Goal: Task Accomplishment & Management: Complete application form

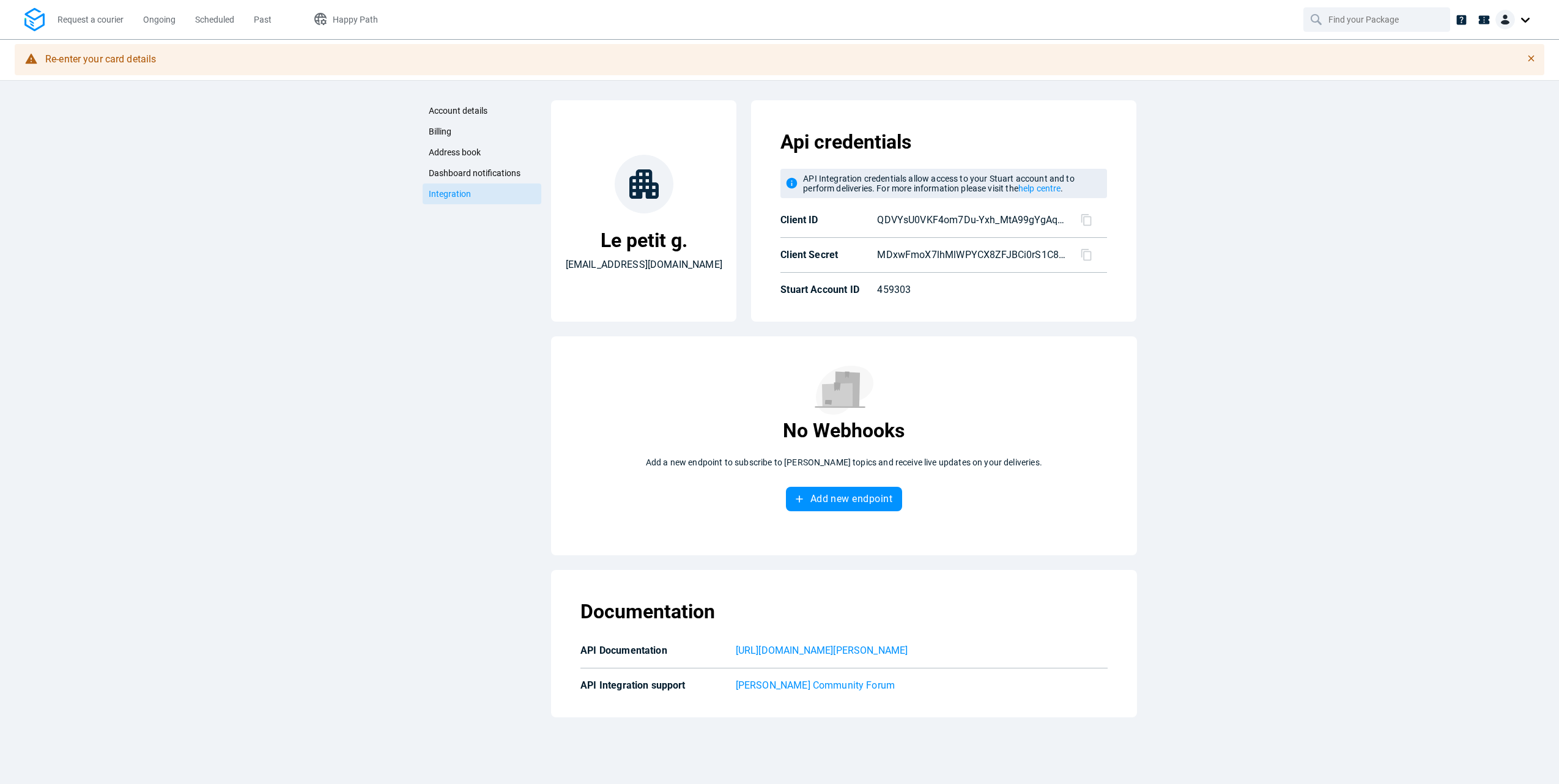
click at [933, 219] on p "QDVYsU0VKF4om7Du-Yxh_MtA99gYgAqbw5Tjwk-RicU" at bounding box center [971, 220] width 188 height 15
click at [1087, 214] on icon at bounding box center [1086, 220] width 13 height 13
click at [922, 261] on p "MDxwFmoX7lhMlWPYCX8ZFJBCi0rS1C88KgBgD7Hr7zU" at bounding box center [971, 255] width 188 height 15
click at [1094, 248] on div at bounding box center [1086, 252] width 41 height 18
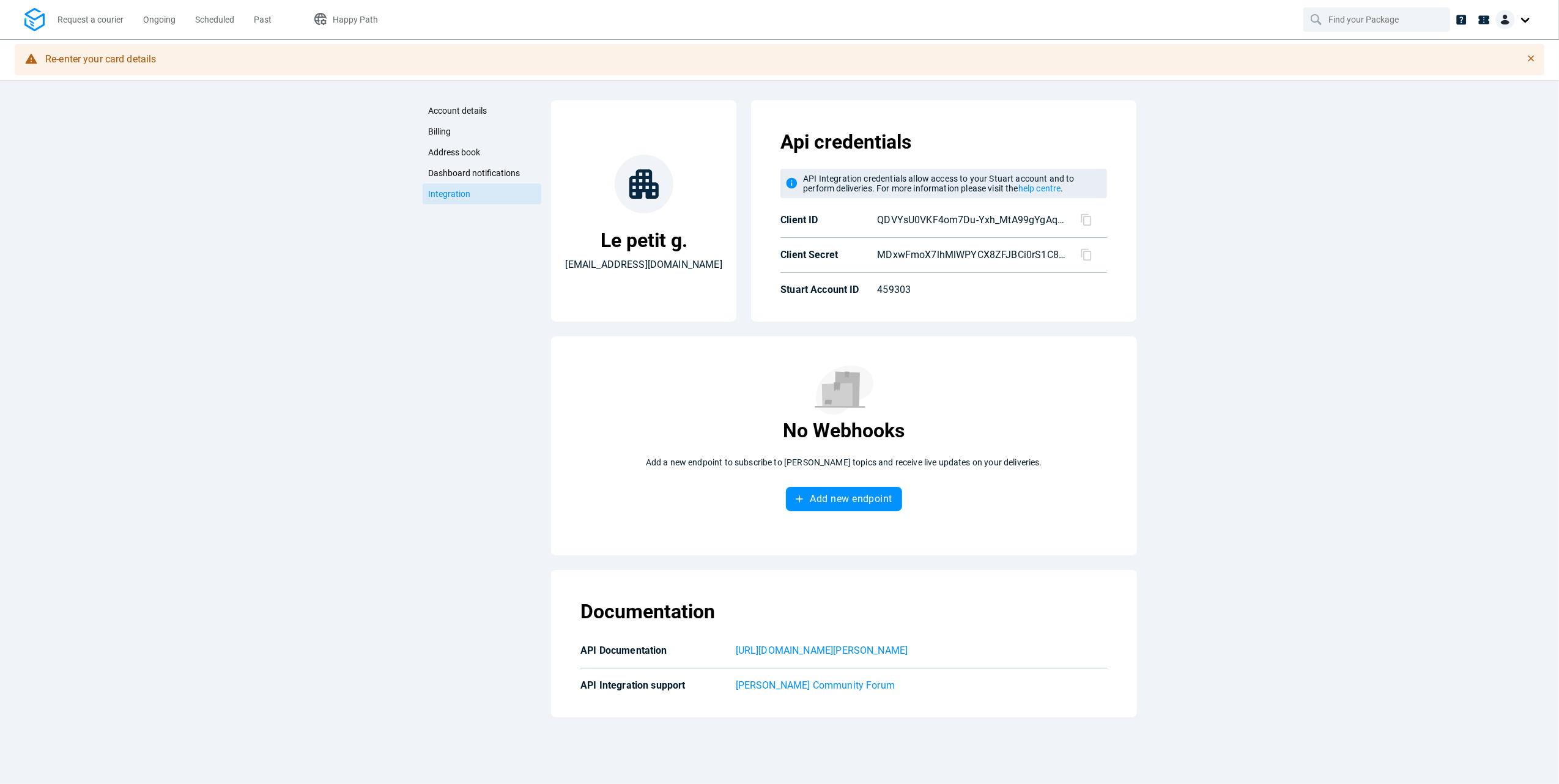
click at [1091, 255] on icon at bounding box center [1085, 254] width 10 height 12
click at [955, 297] on p "459303" at bounding box center [965, 290] width 175 height 15
click at [905, 285] on p "459303" at bounding box center [965, 290] width 175 height 15
click at [81, 20] on span "Request a courier" at bounding box center [90, 19] width 66 height 10
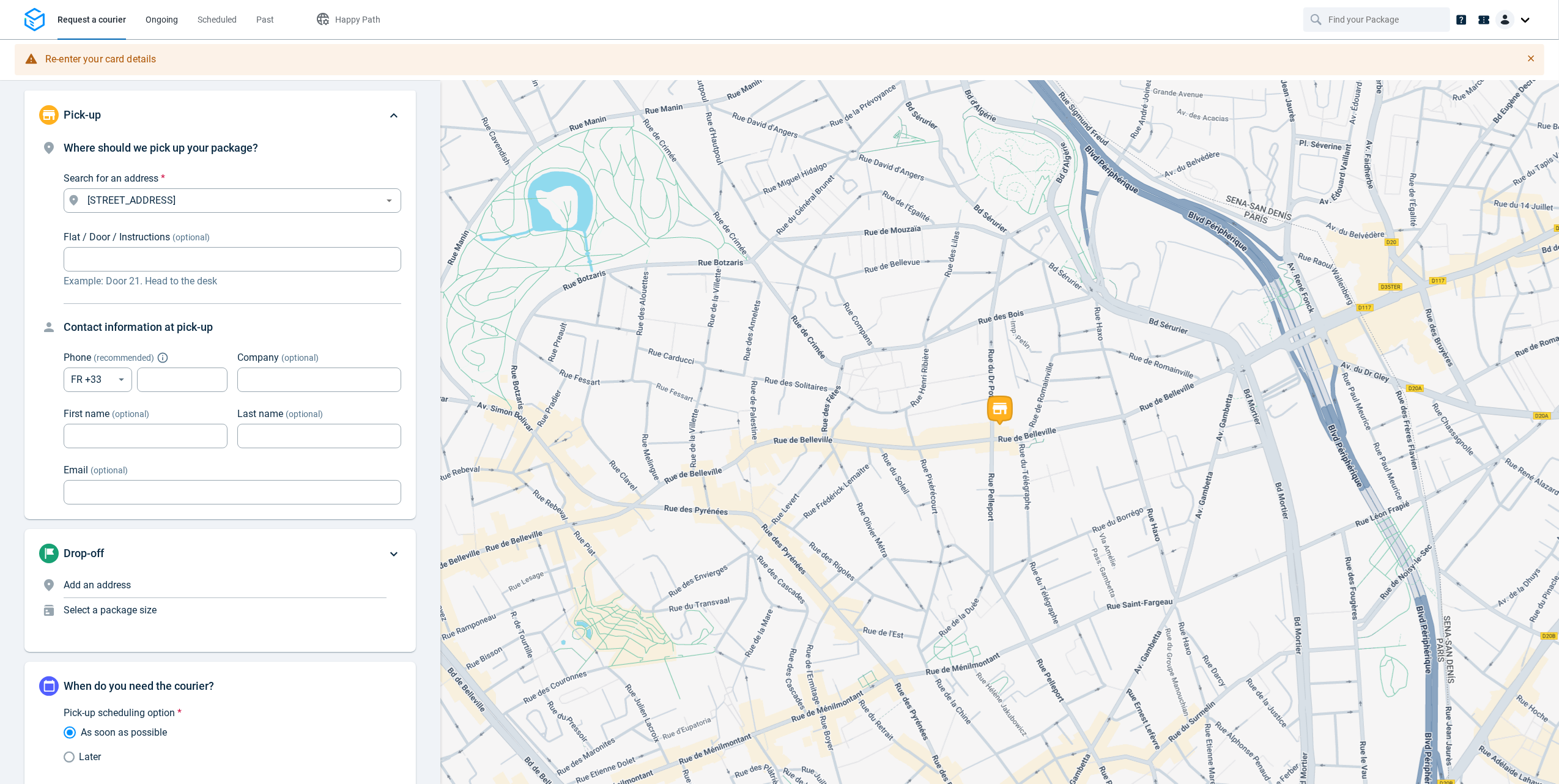
click at [174, 15] on span "Ongoing" at bounding box center [161, 19] width 32 height 10
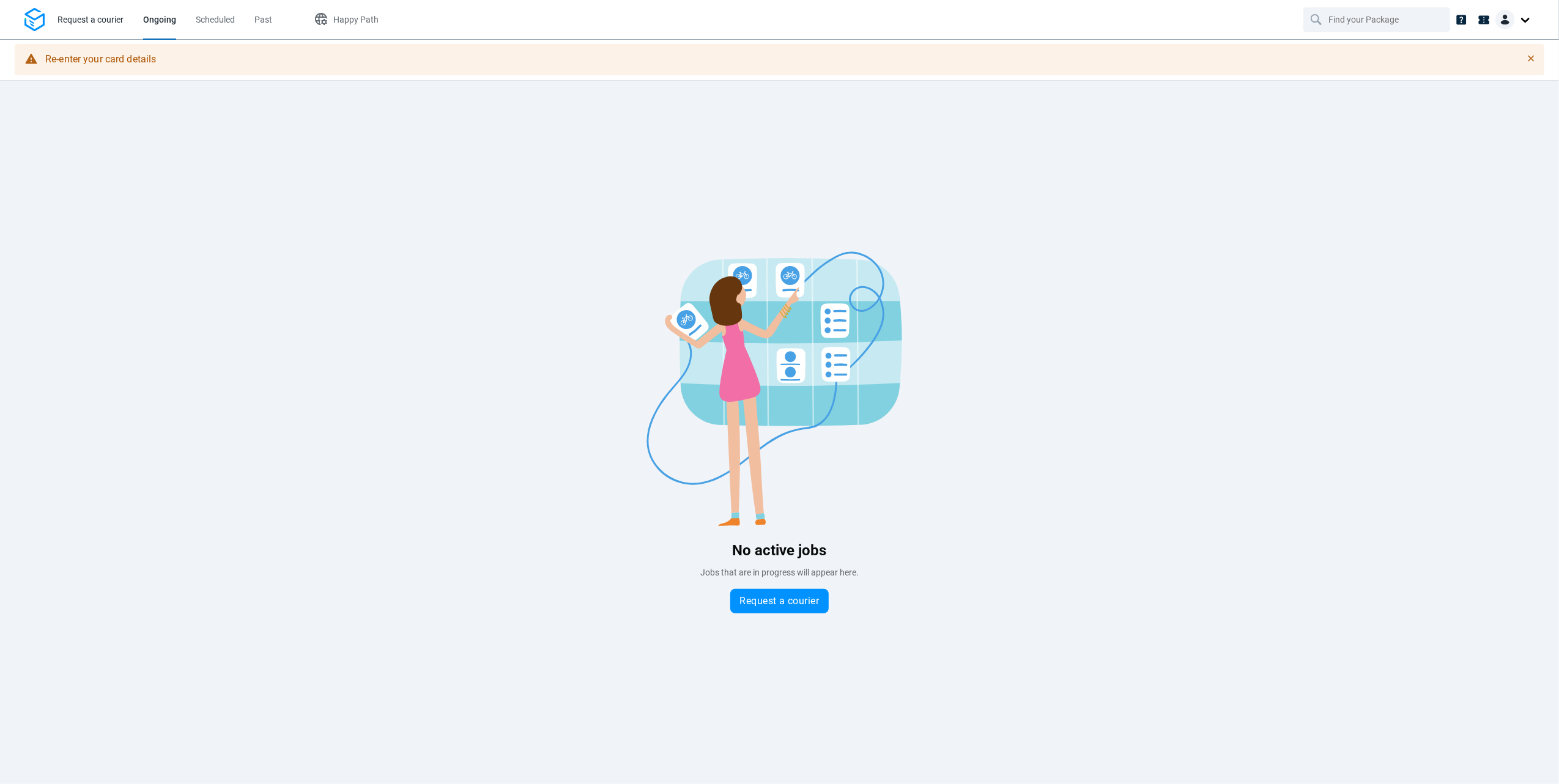
click at [92, 19] on span "Request a courier" at bounding box center [90, 19] width 66 height 10
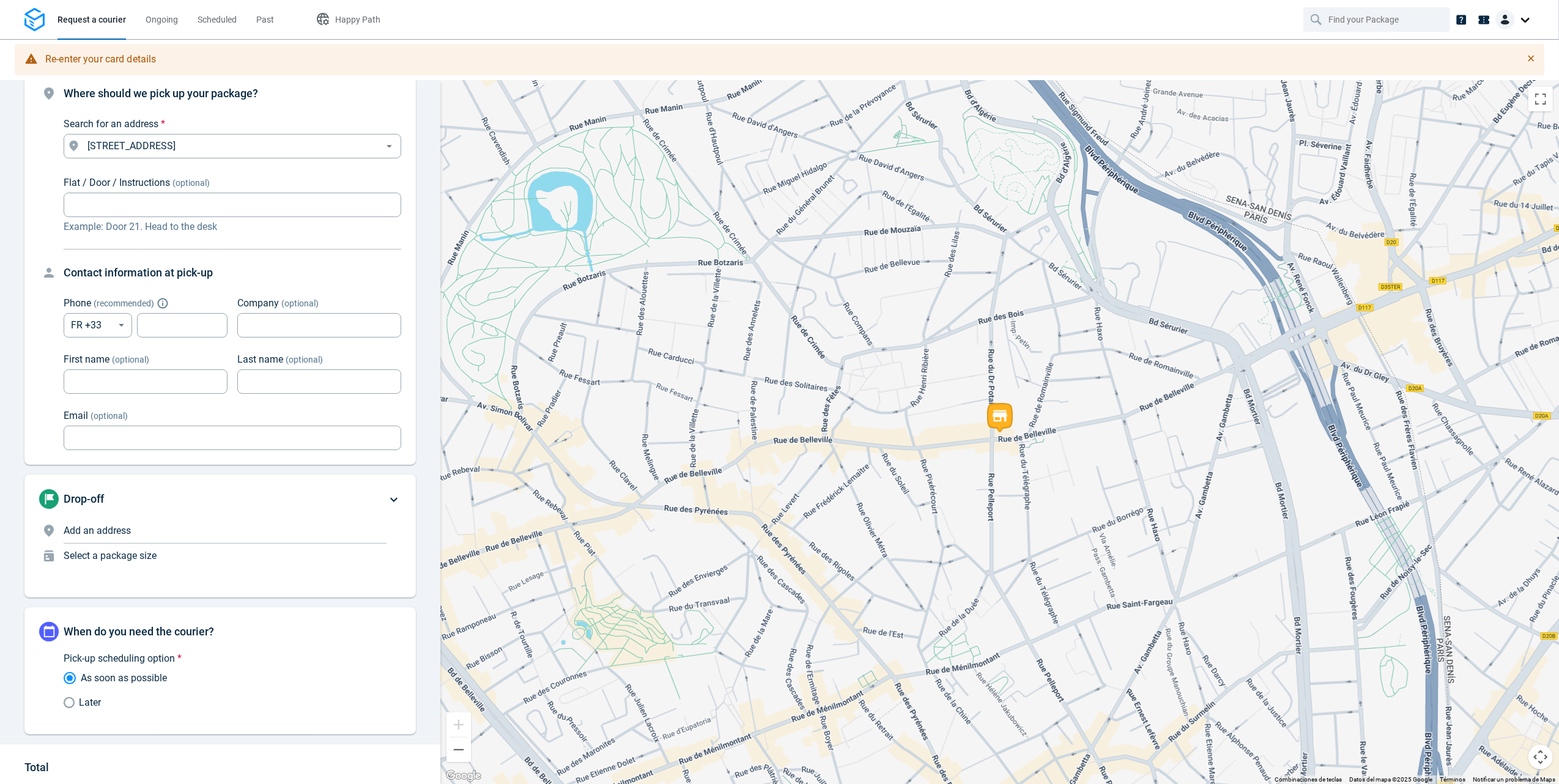
scroll to position [20, 0]
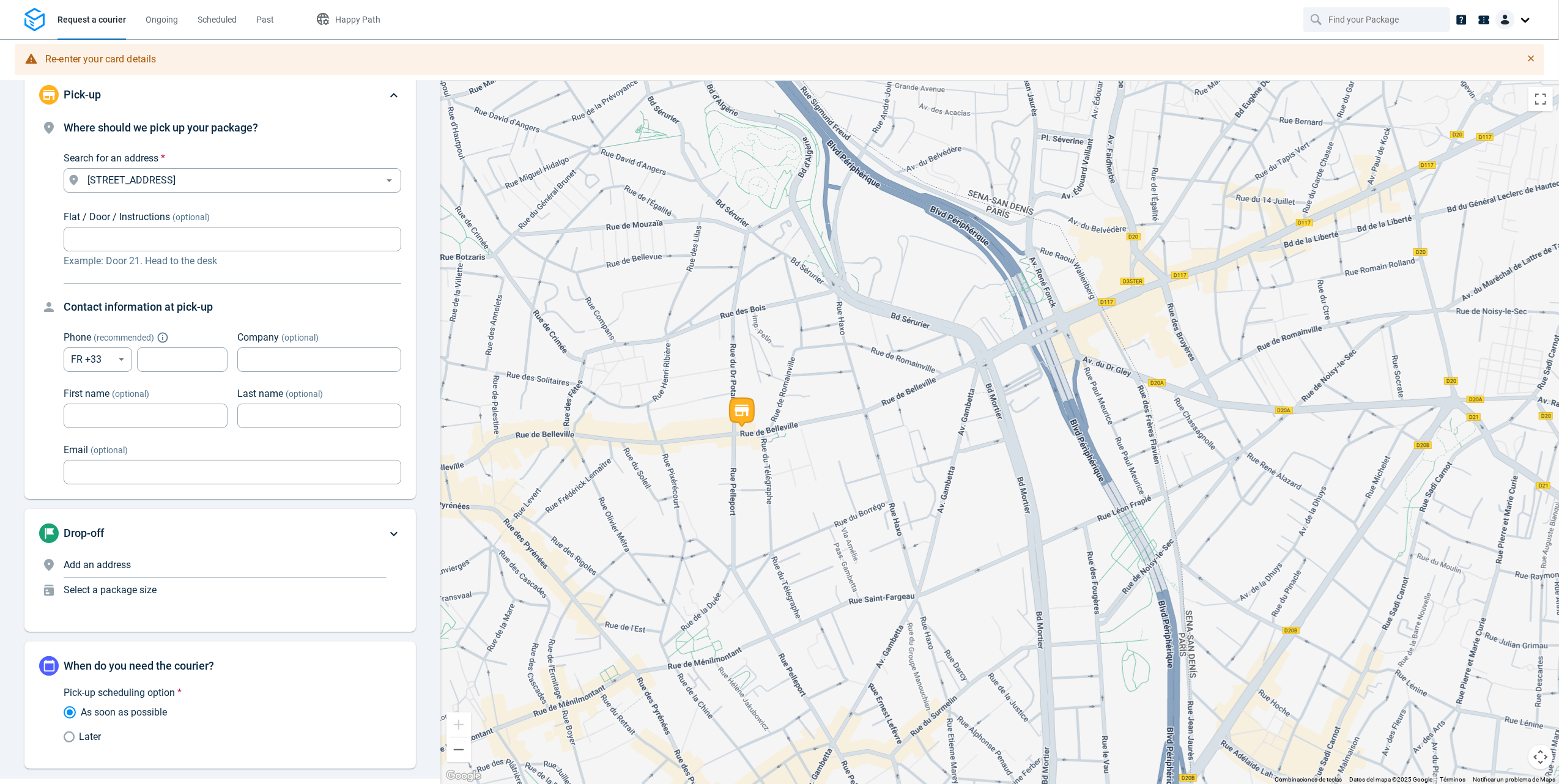
drag, startPoint x: 1025, startPoint y: 384, endPoint x: 762, endPoint y: 377, distance: 263.1
click at [762, 377] on div at bounding box center [1000, 432] width 1119 height 703
click at [209, 190] on div "[STREET_ADDRESS] Search for an address *" at bounding box center [232, 180] width 337 height 25
click at [221, 186] on input "[STREET_ADDRESS]" at bounding box center [222, 180] width 279 height 18
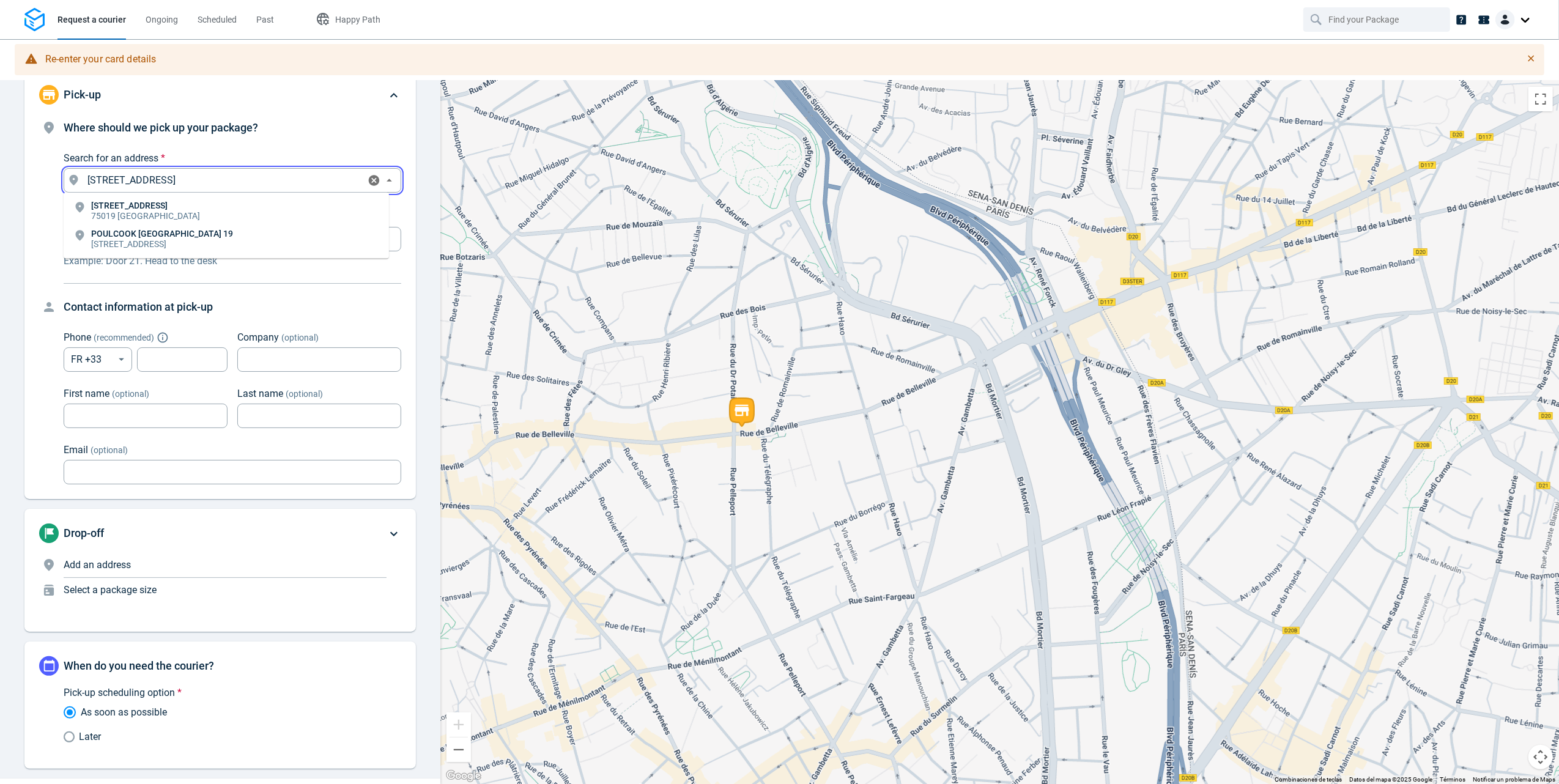
click at [221, 186] on input "[STREET_ADDRESS]" at bounding box center [222, 180] width 279 height 18
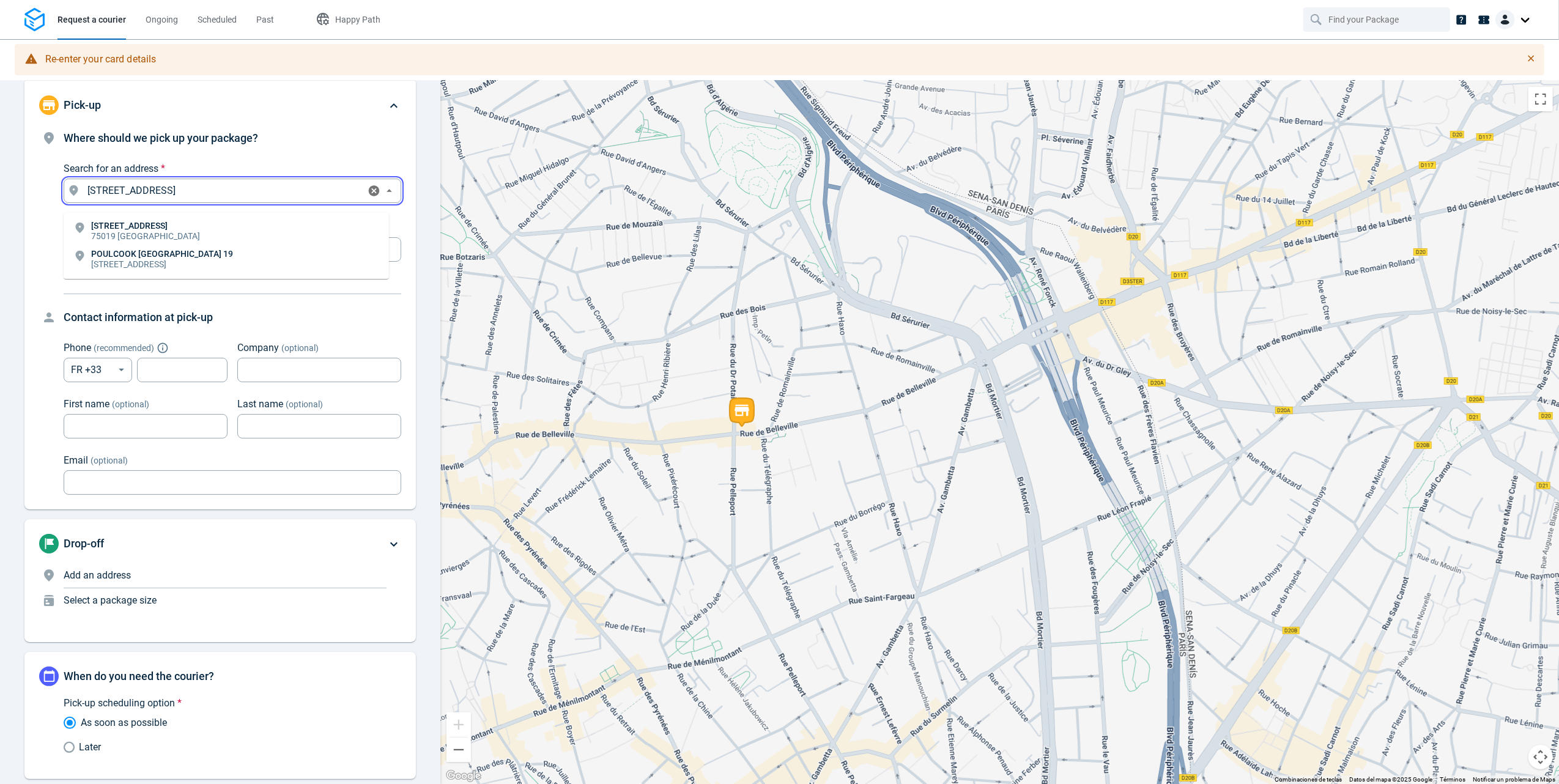
scroll to position [0, 0]
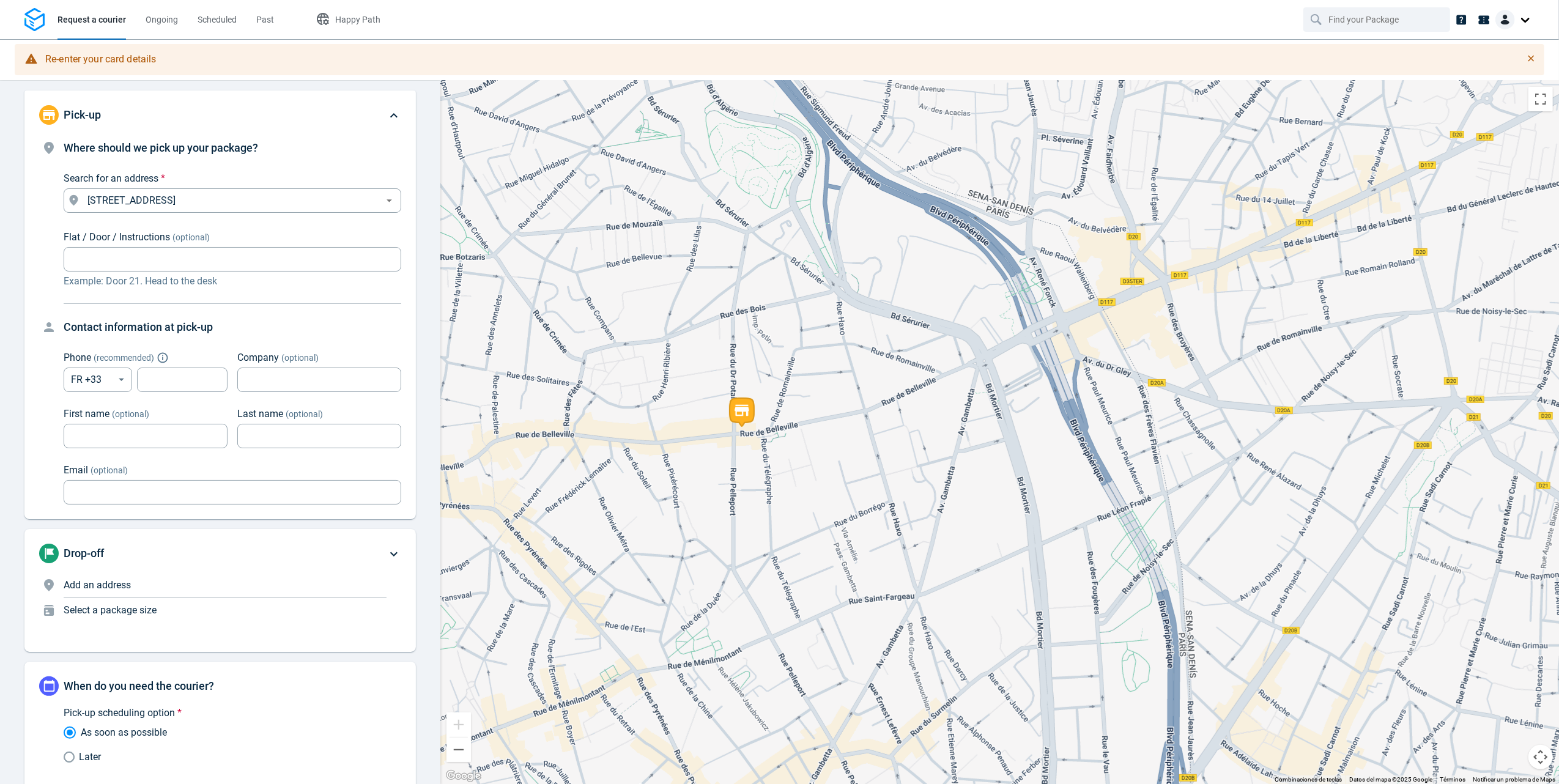
click at [230, 563] on div "Drop-off" at bounding box center [212, 553] width 347 height 19
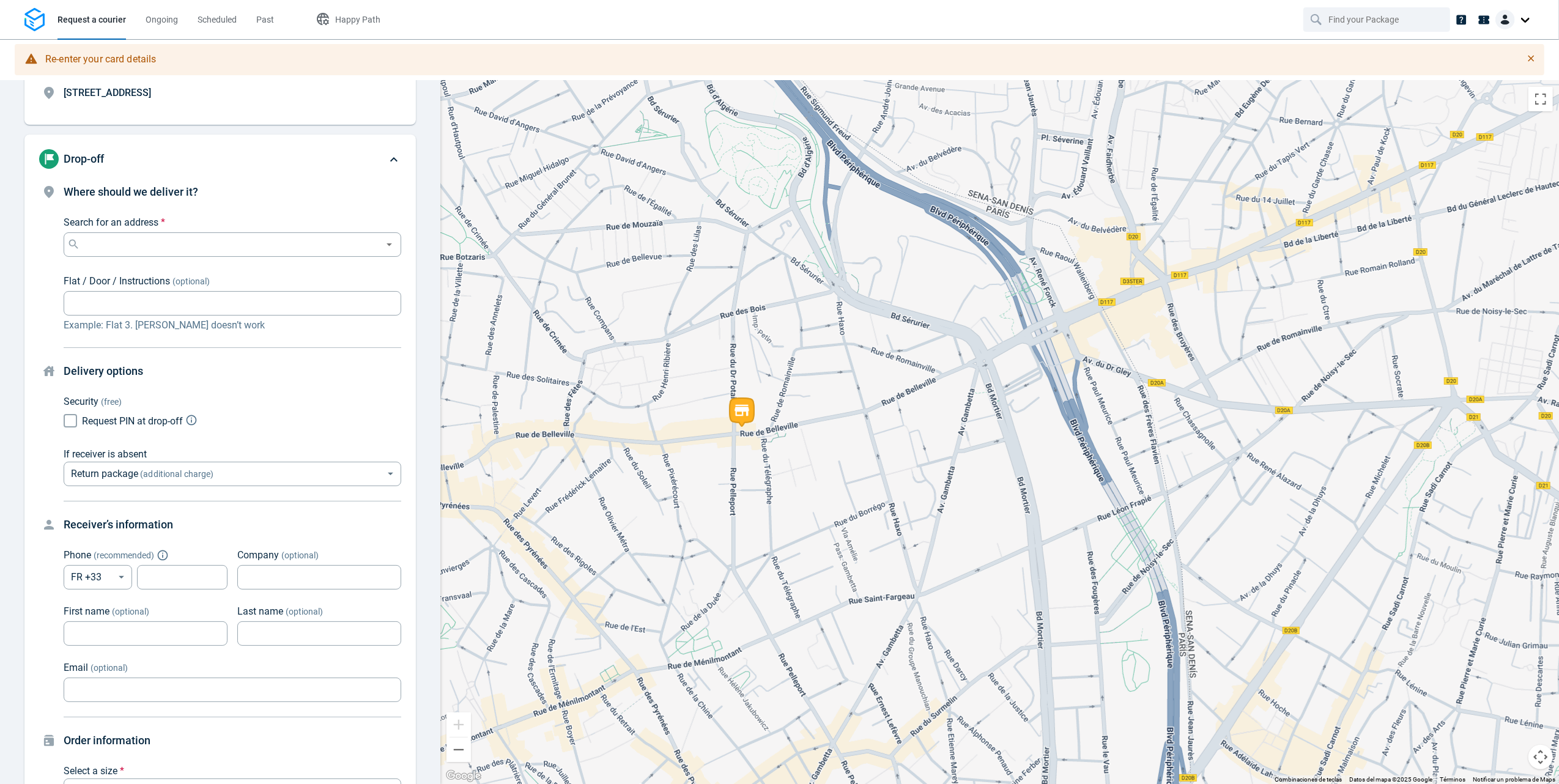
scroll to position [93, 0]
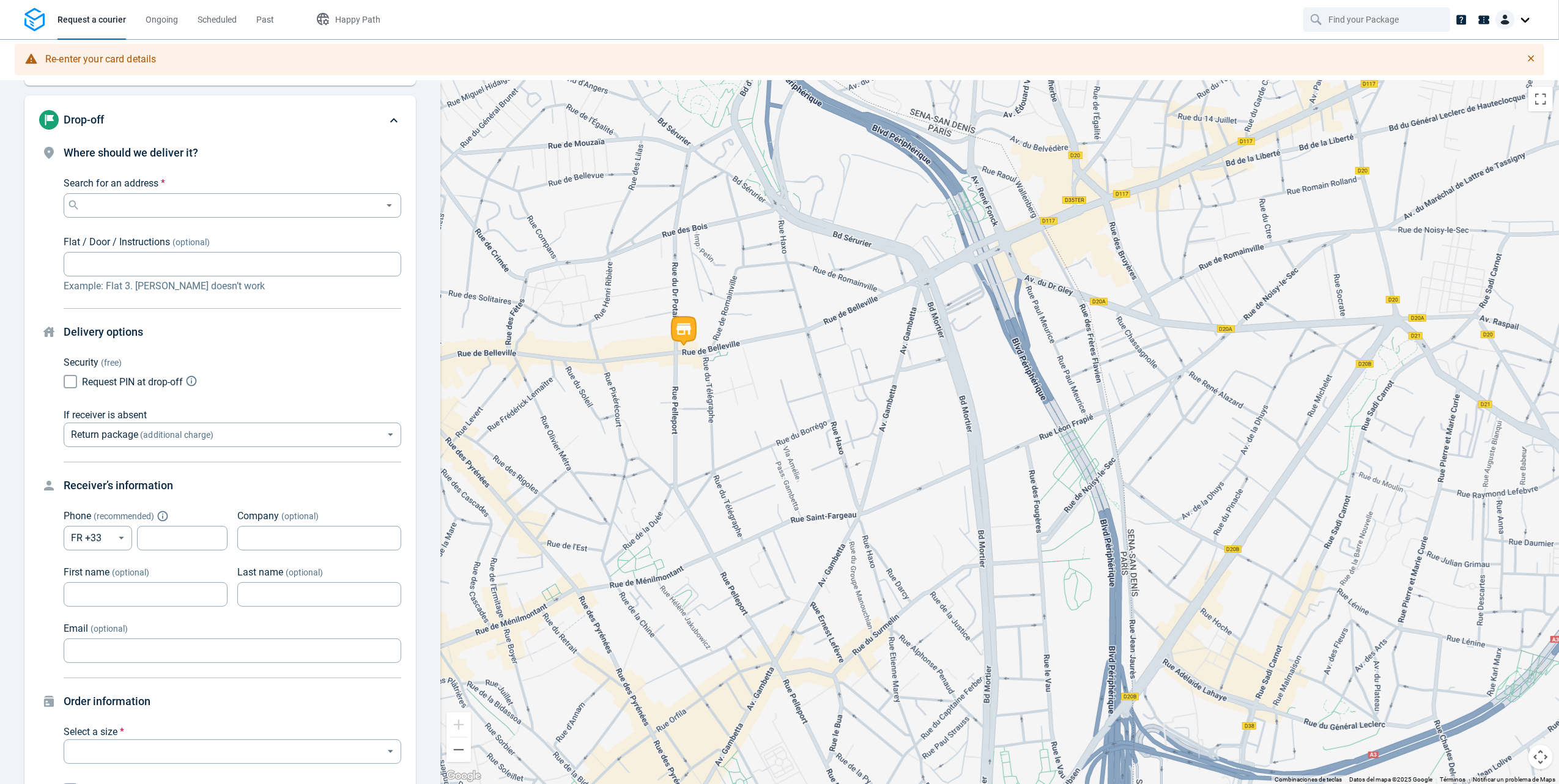
drag, startPoint x: 1030, startPoint y: 542, endPoint x: 935, endPoint y: 392, distance: 177.6
click at [935, 392] on div at bounding box center [1000, 432] width 1119 height 703
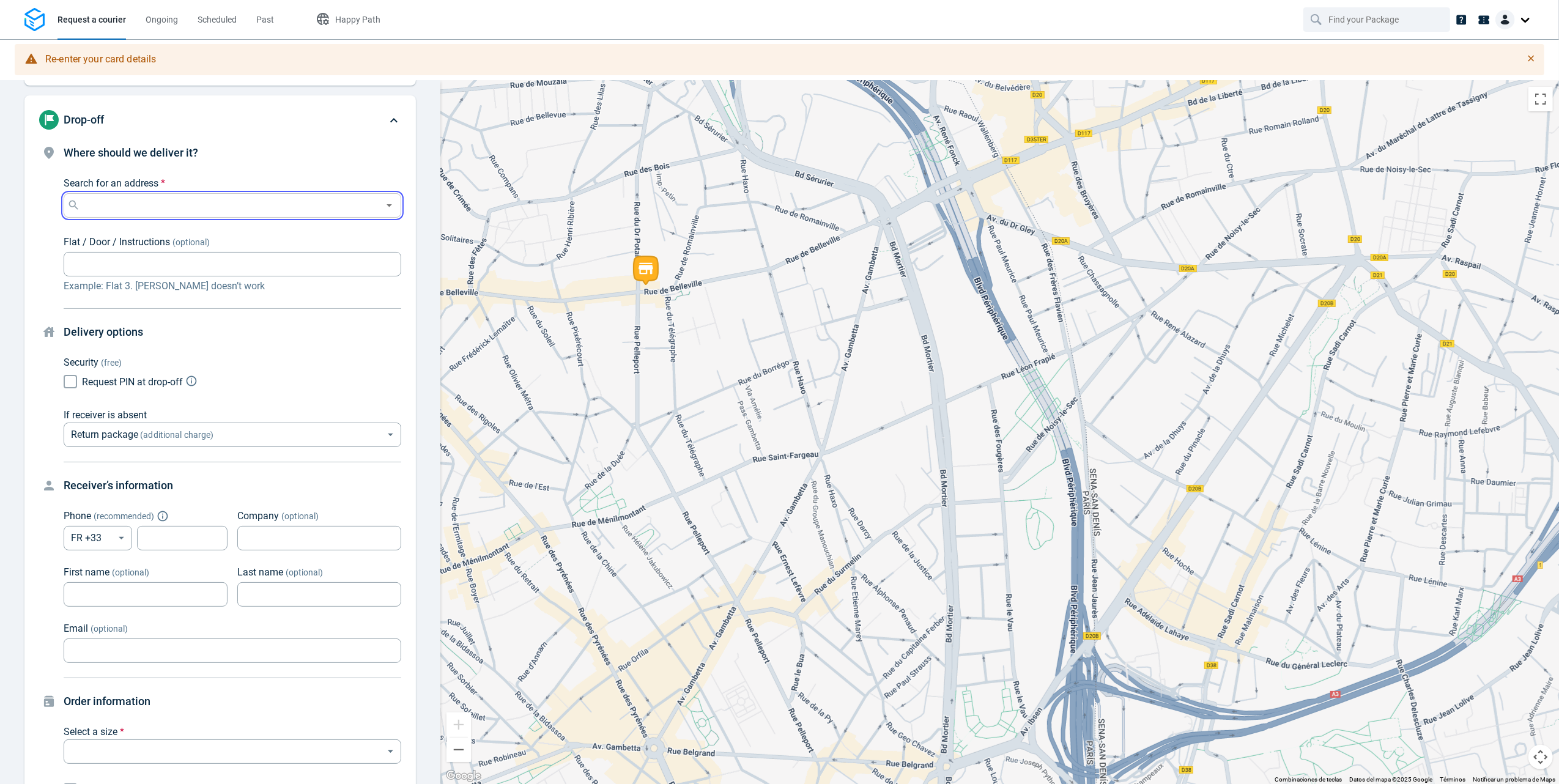
click at [149, 198] on input "Search for an address *" at bounding box center [230, 205] width 295 height 18
click at [170, 235] on p "[STREET_ADDRESS]" at bounding box center [131, 240] width 79 height 12
type input "[STREET_ADDRESS]"
type input "253"
type input "600000000"
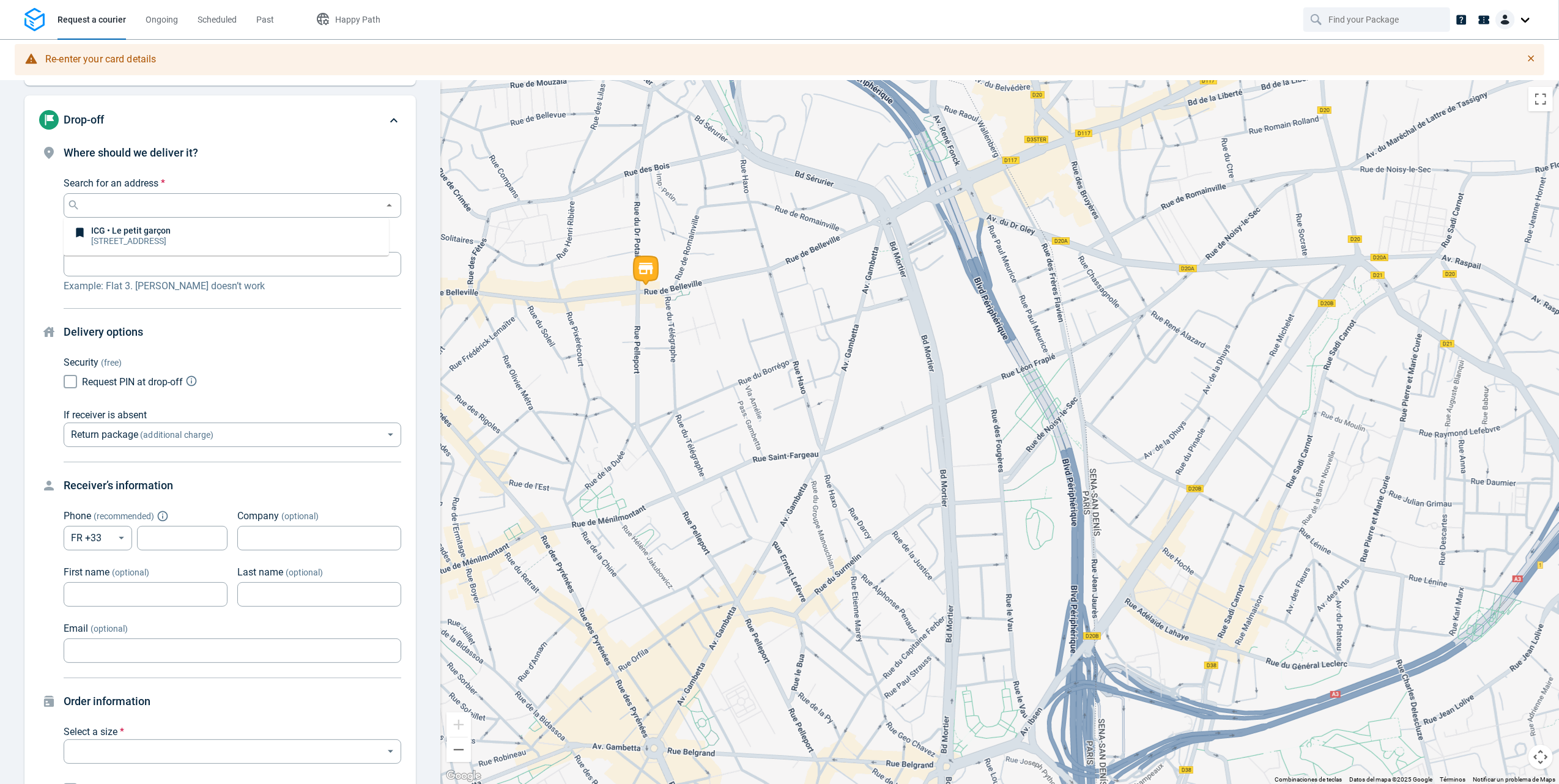
type input "ICG"
type input "Le petit"
type input "garçon"
type input "[EMAIL_ADDRESS][DOMAIN_NAME]"
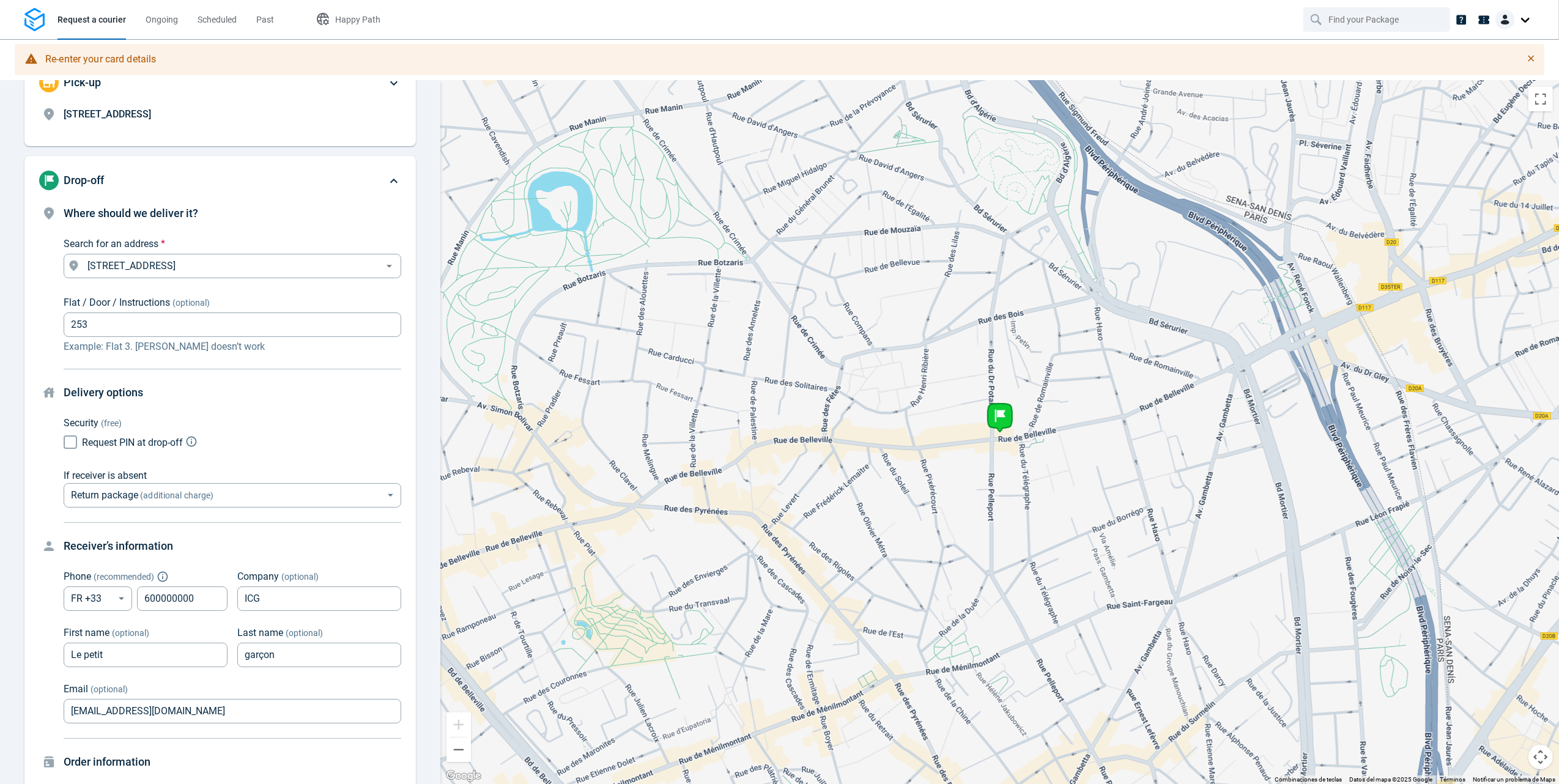
scroll to position [0, 0]
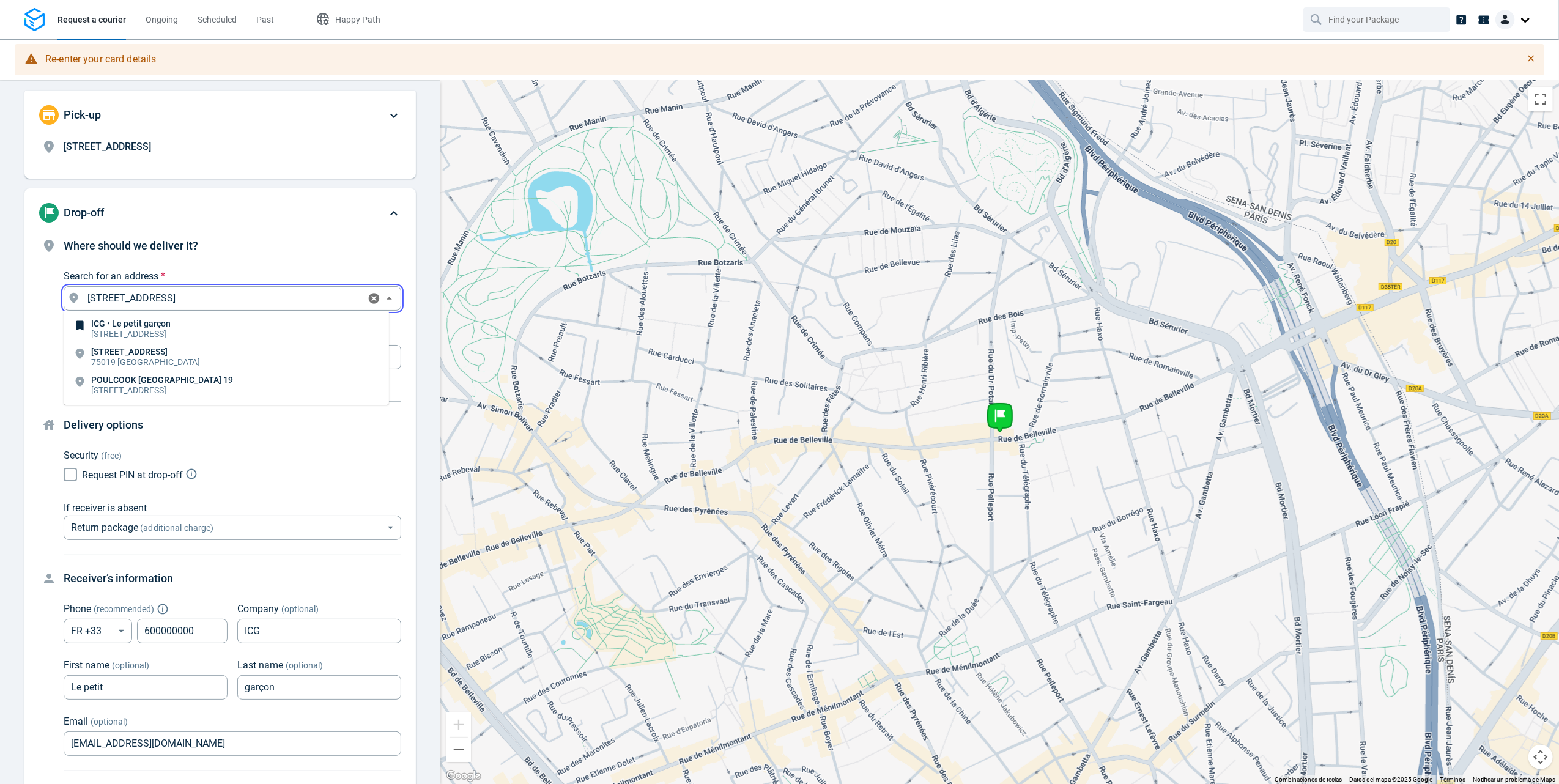
click at [240, 304] on input "[STREET_ADDRESS]" at bounding box center [222, 298] width 279 height 18
click at [223, 332] on li "ICG • Le petit garçon [STREET_ADDRESS]" at bounding box center [226, 329] width 325 height 29
click at [229, 301] on input "[STREET_ADDRESS]" at bounding box center [222, 298] width 279 height 18
click at [208, 352] on li "[STREET_ADDRESS]" at bounding box center [226, 357] width 325 height 29
type input "[STREET_ADDRESS]"
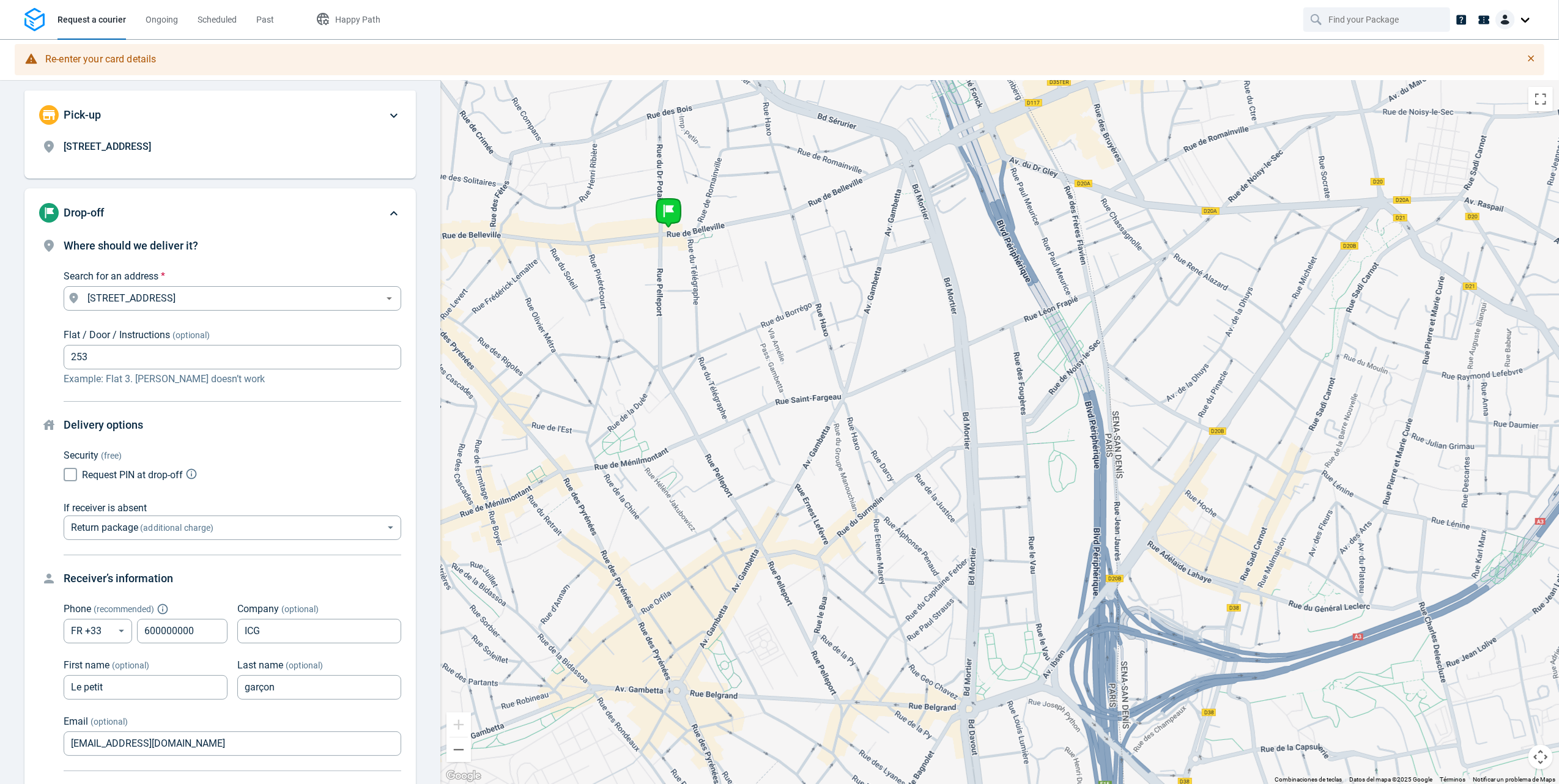
drag, startPoint x: 906, startPoint y: 449, endPoint x: 554, endPoint y: 230, distance: 414.6
click at [559, 230] on div at bounding box center [1000, 432] width 1119 height 703
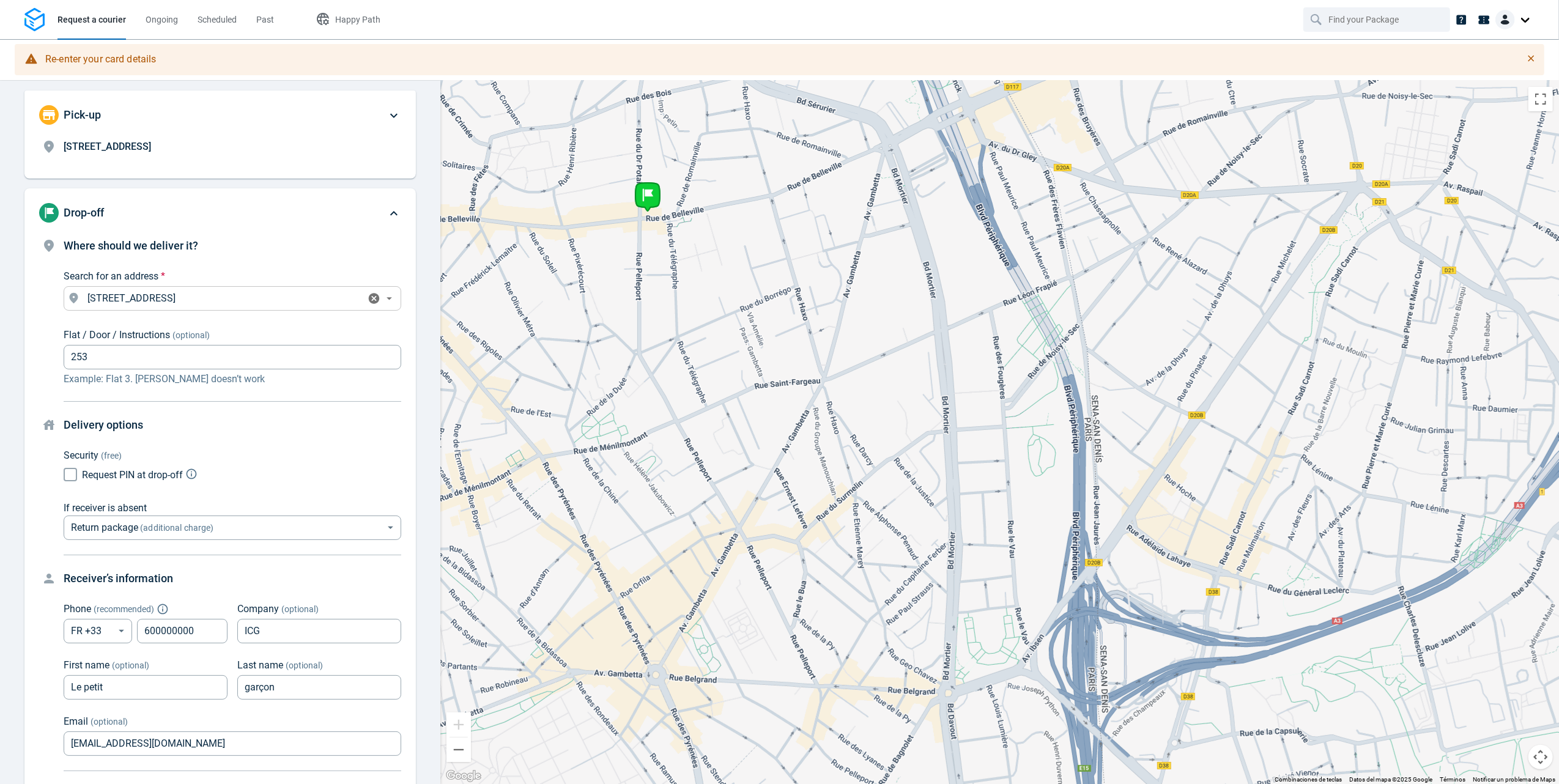
click at [248, 307] on div "[STREET_ADDRESS] Search for an address *" at bounding box center [232, 298] width 337 height 25
click at [368, 301] on icon "Clear" at bounding box center [374, 298] width 13 height 13
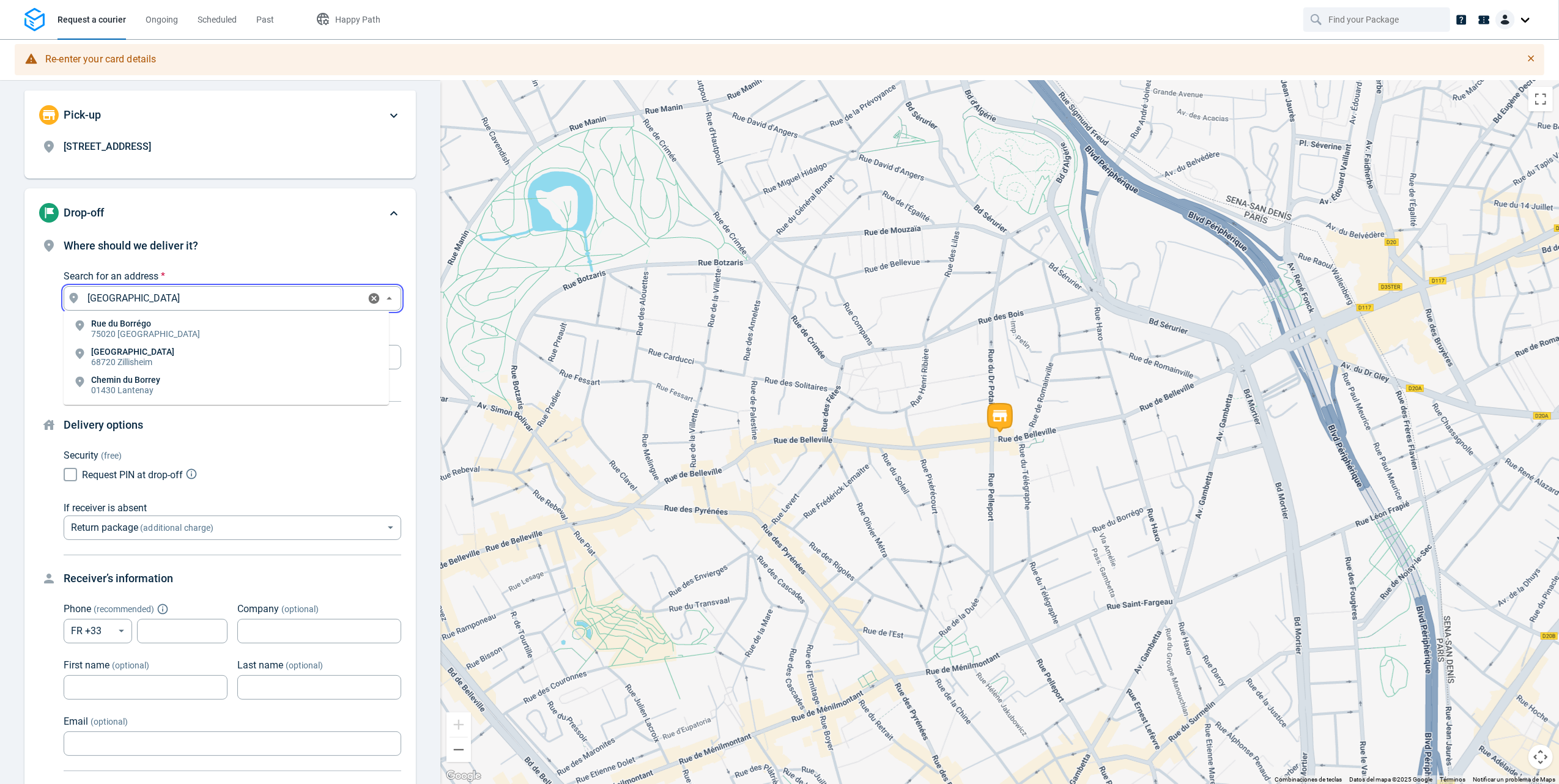
click at [264, 321] on li "[GEOGRAPHIC_DATA]" at bounding box center [226, 329] width 325 height 29
type input "[GEOGRAPHIC_DATA], [GEOGRAPHIC_DATA], [GEOGRAPHIC_DATA]"
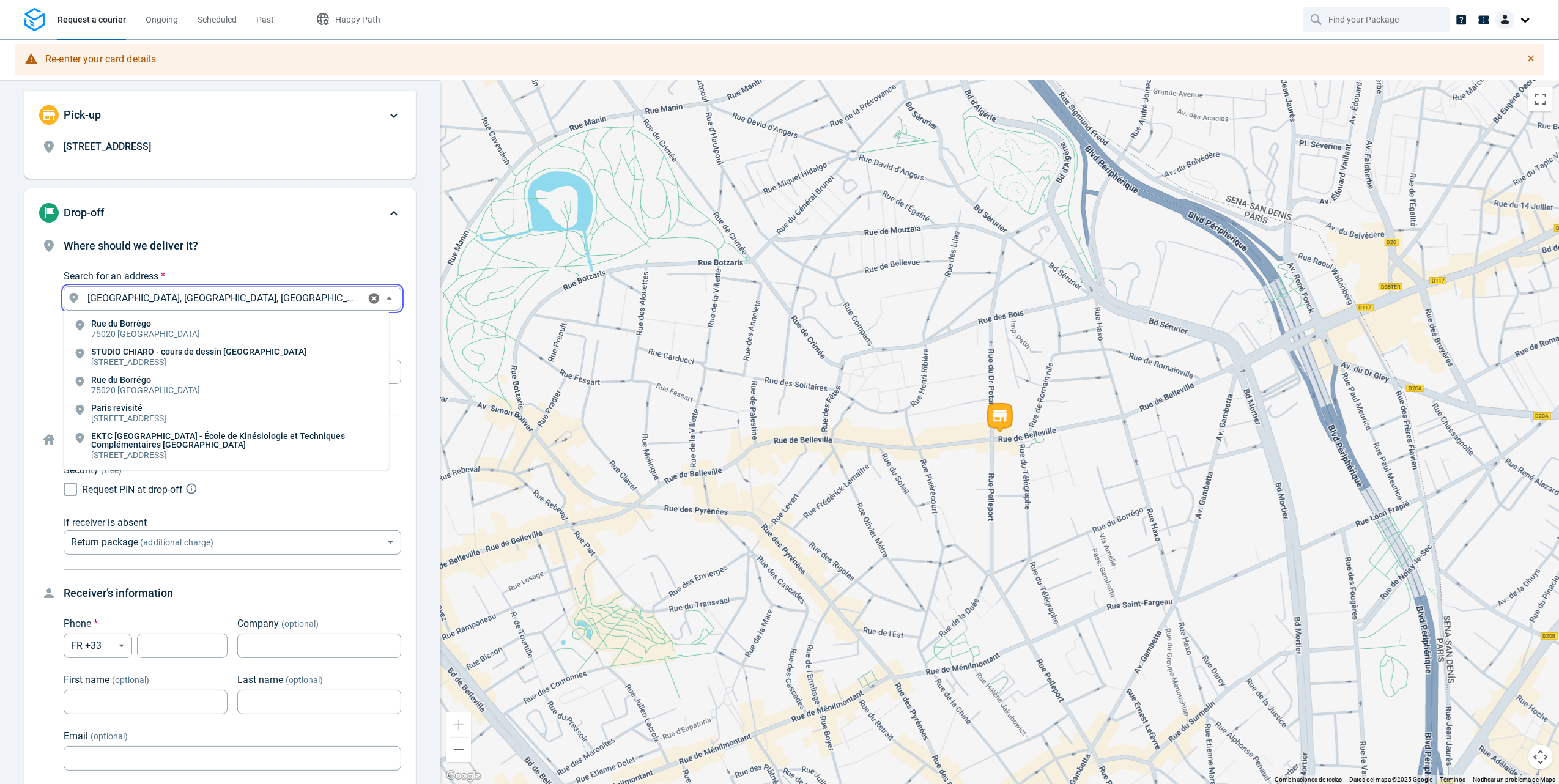
click at [279, 299] on input "[GEOGRAPHIC_DATA], [GEOGRAPHIC_DATA], [GEOGRAPHIC_DATA]" at bounding box center [222, 298] width 279 height 18
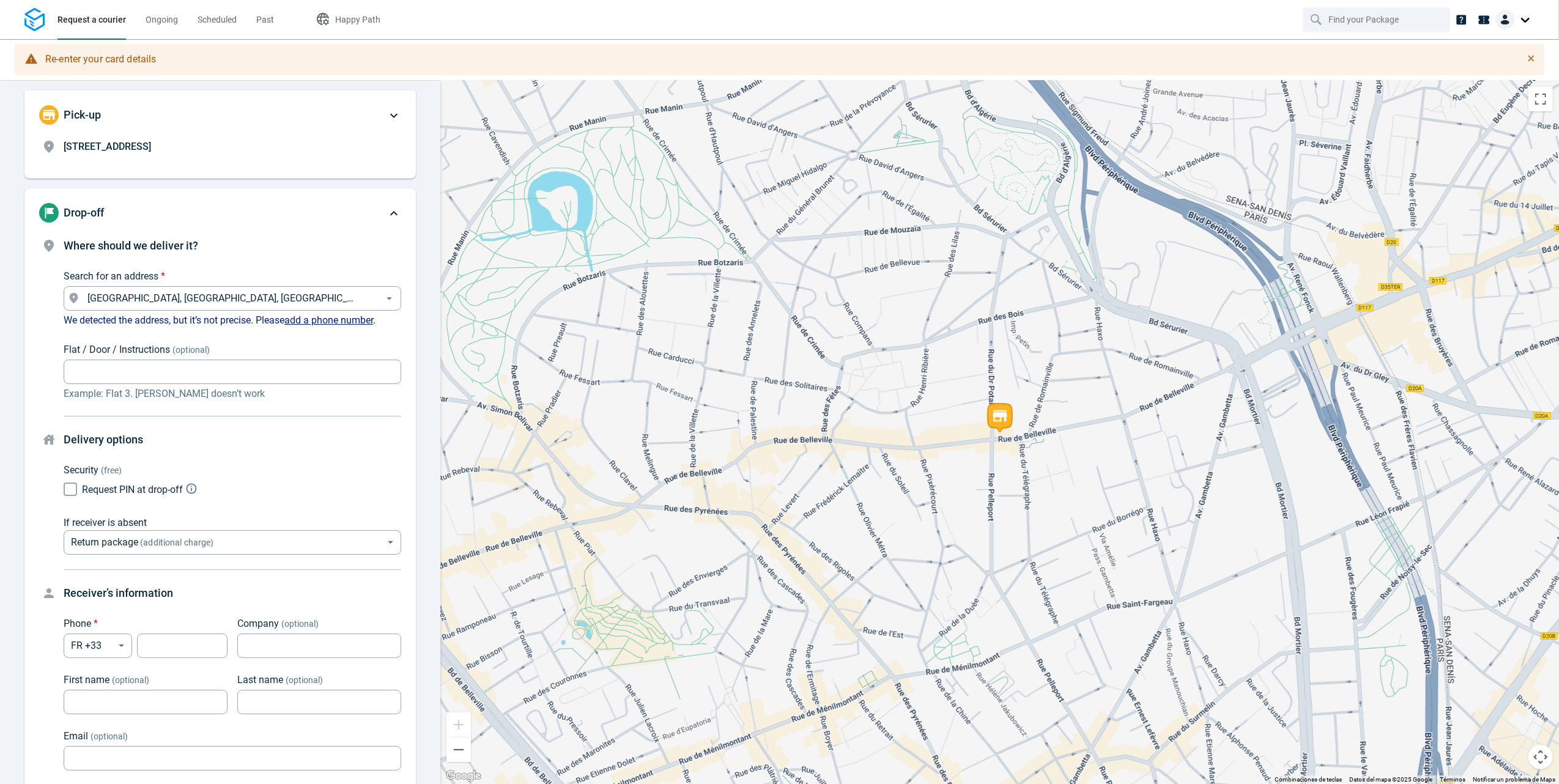
click at [287, 490] on div "Request PIN at drop-off" at bounding box center [232, 488] width 337 height 23
click at [237, 160] on div "[STREET_ADDRESS]" at bounding box center [212, 151] width 347 height 25
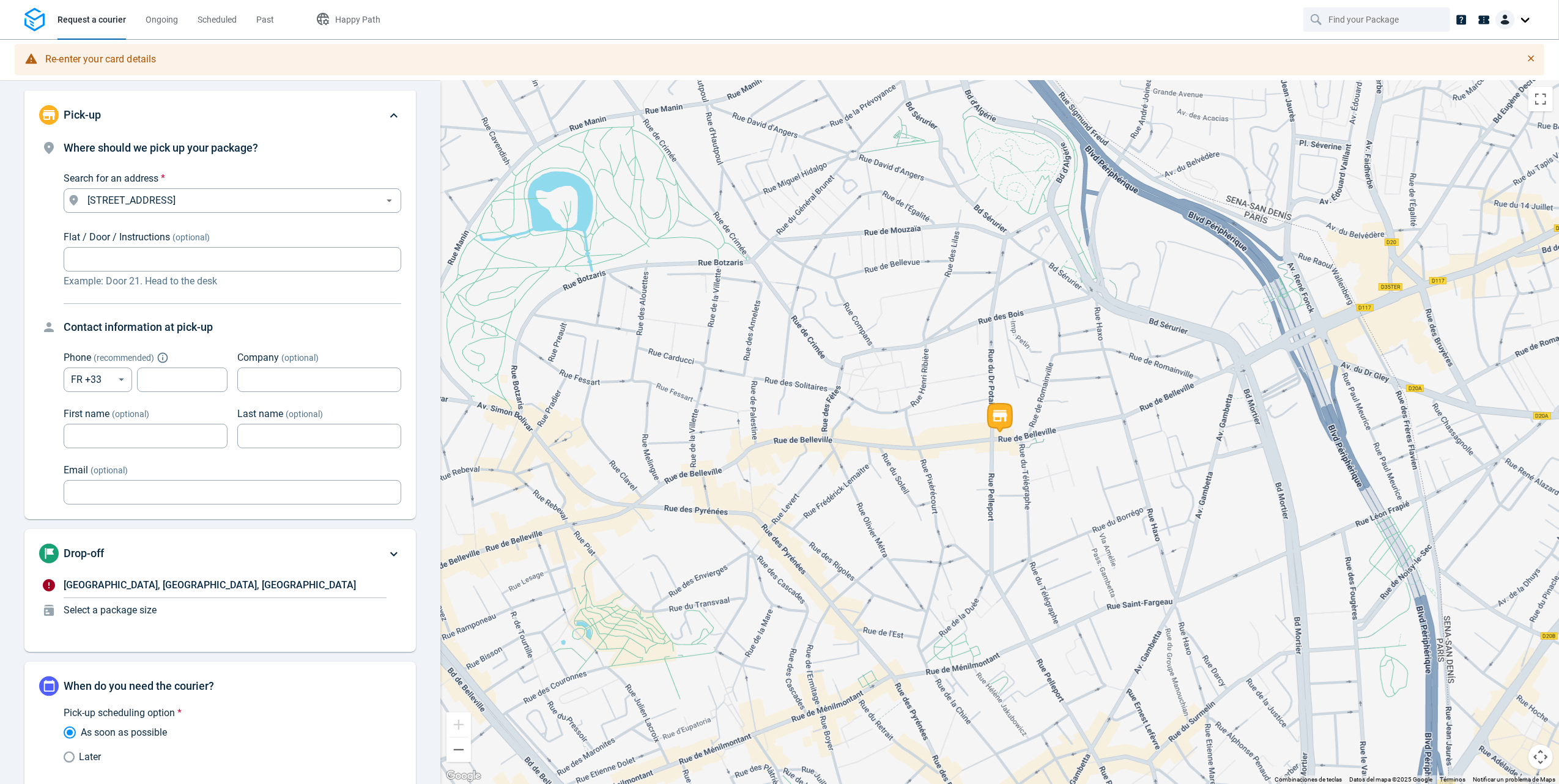
click at [257, 146] on span "Where should we pick up your package?" at bounding box center [160, 147] width 194 height 13
click at [164, 23] on span "Ongoing" at bounding box center [161, 19] width 32 height 10
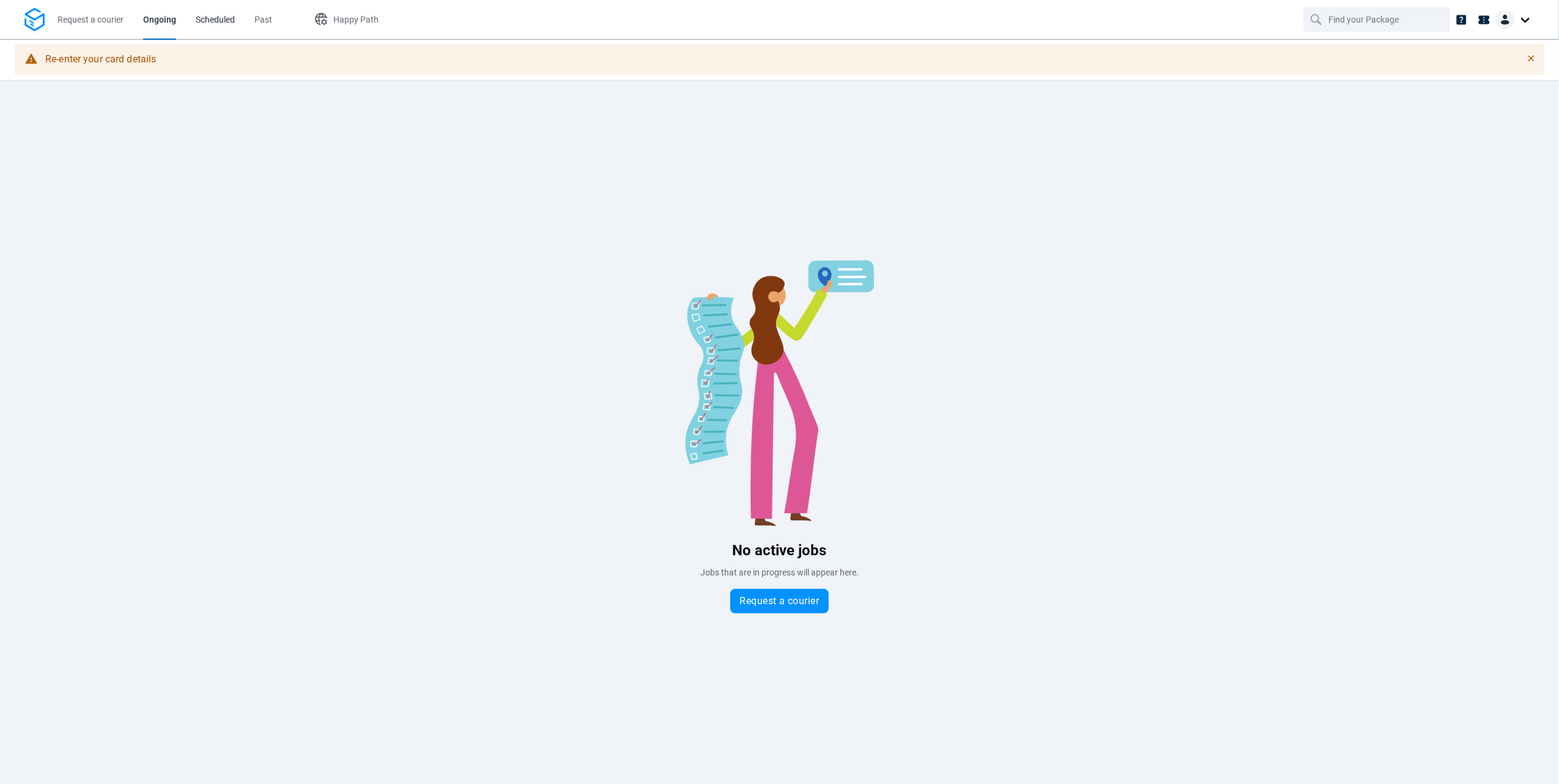
click at [198, 23] on span "Scheduled" at bounding box center [215, 19] width 39 height 10
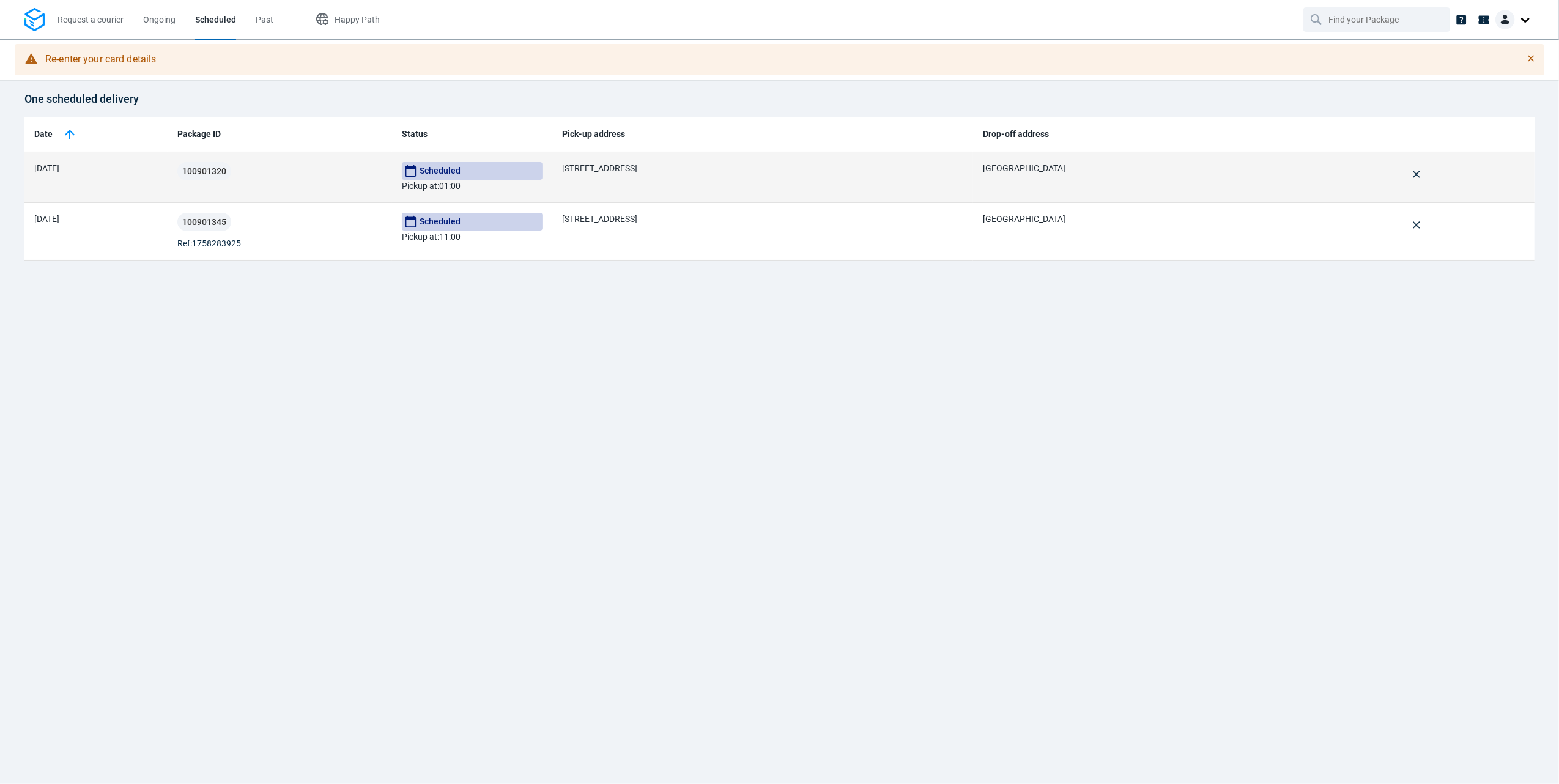
click at [162, 186] on td "[DATE]" at bounding box center [96, 177] width 143 height 51
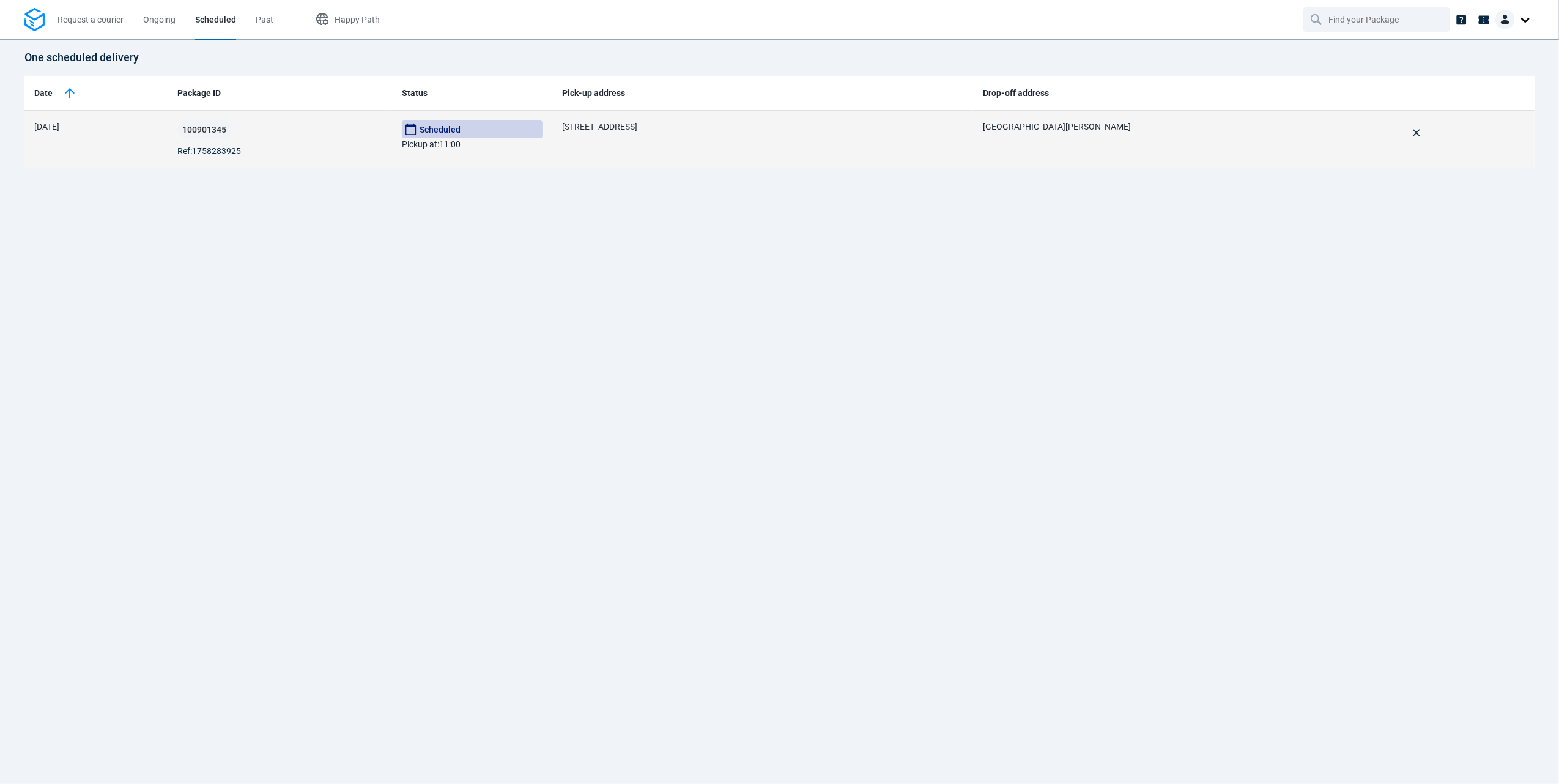
click at [212, 153] on span "Ref: 1758283925" at bounding box center [208, 150] width 64 height 12
